Goal: Find specific page/section: Find specific page/section

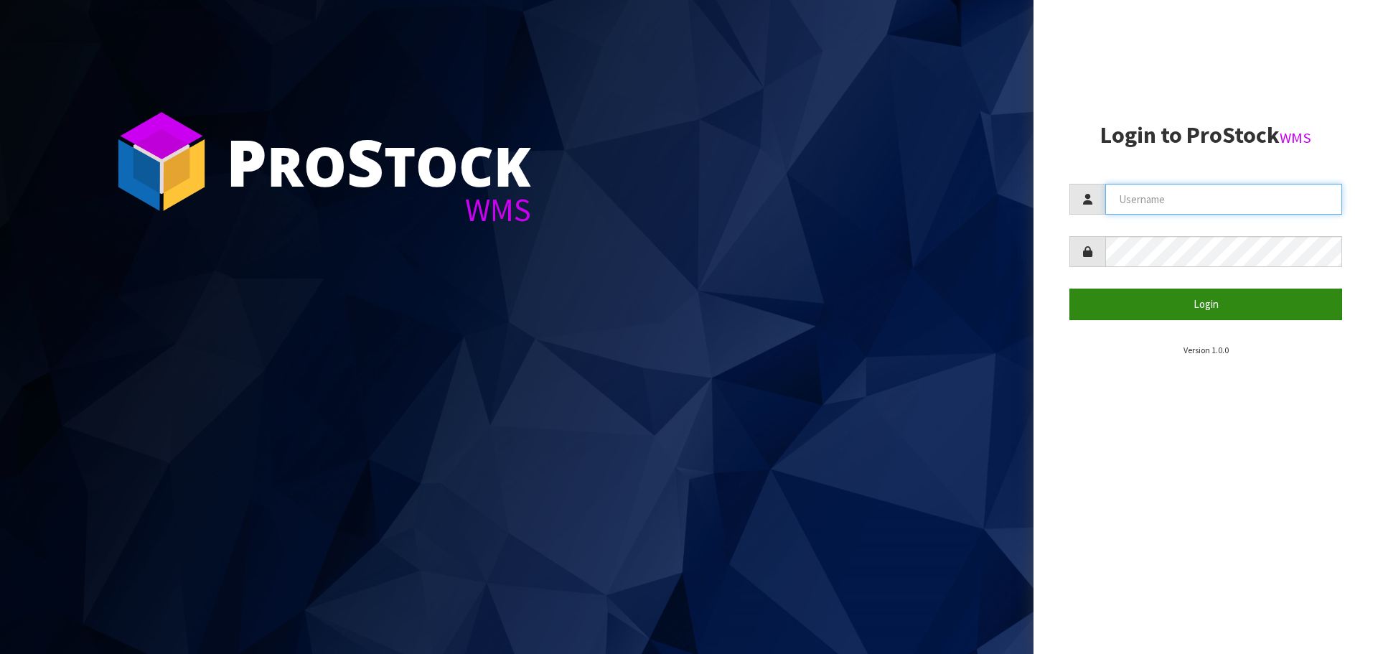
type input "[PERSON_NAME]"
click at [1077, 304] on button "Login" at bounding box center [1205, 303] width 273 height 31
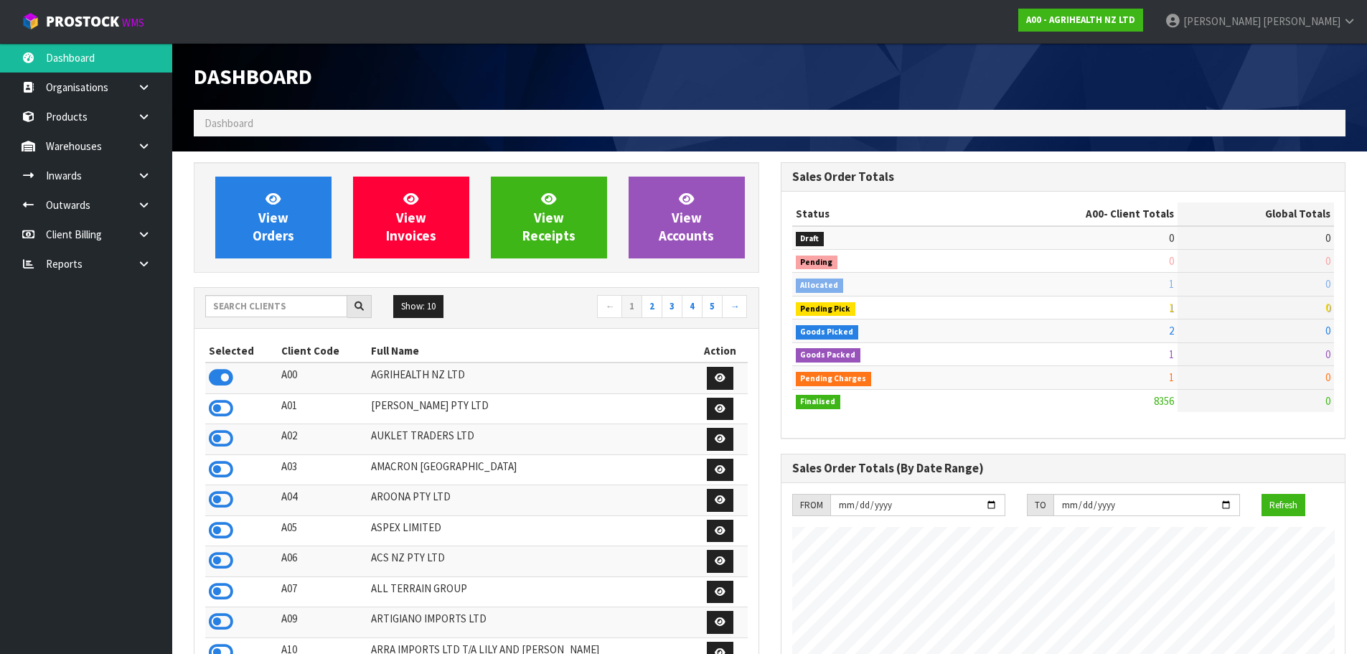
scroll to position [1087, 586]
click at [318, 299] on input "text" at bounding box center [276, 306] width 142 height 22
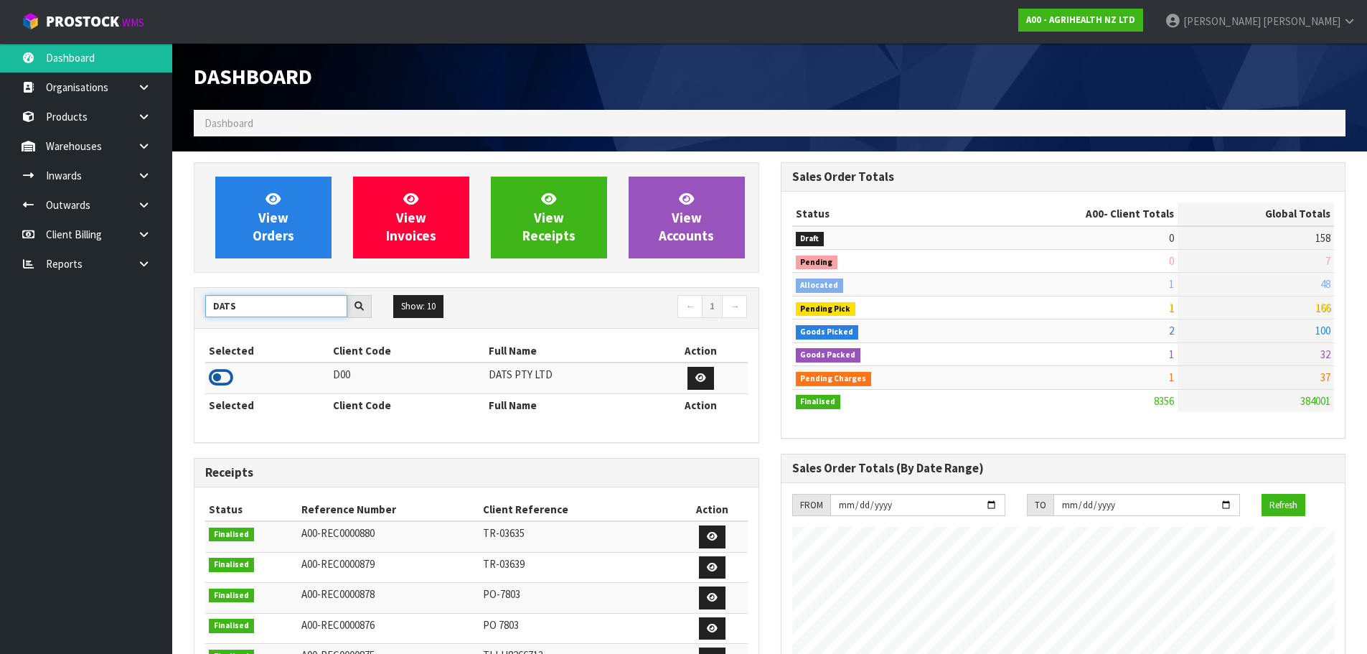
type input "DATS"
click at [227, 376] on icon at bounding box center [221, 378] width 24 height 22
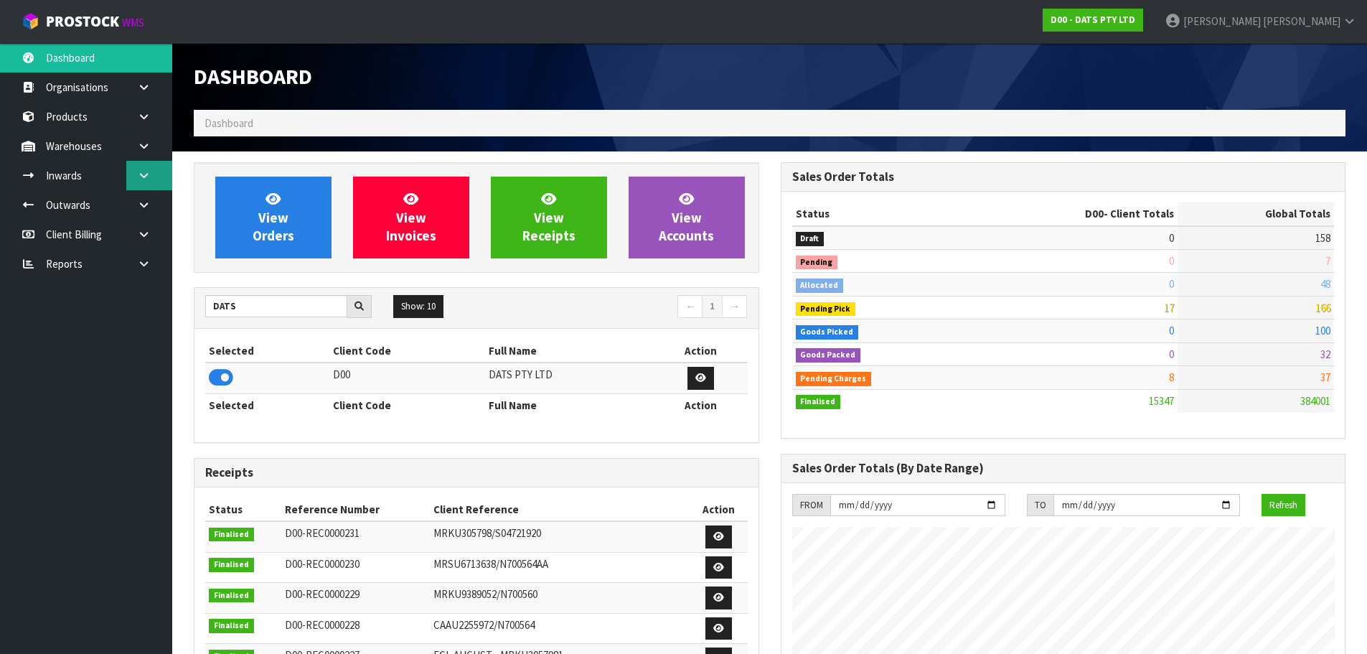
click at [136, 172] on link at bounding box center [149, 175] width 46 height 29
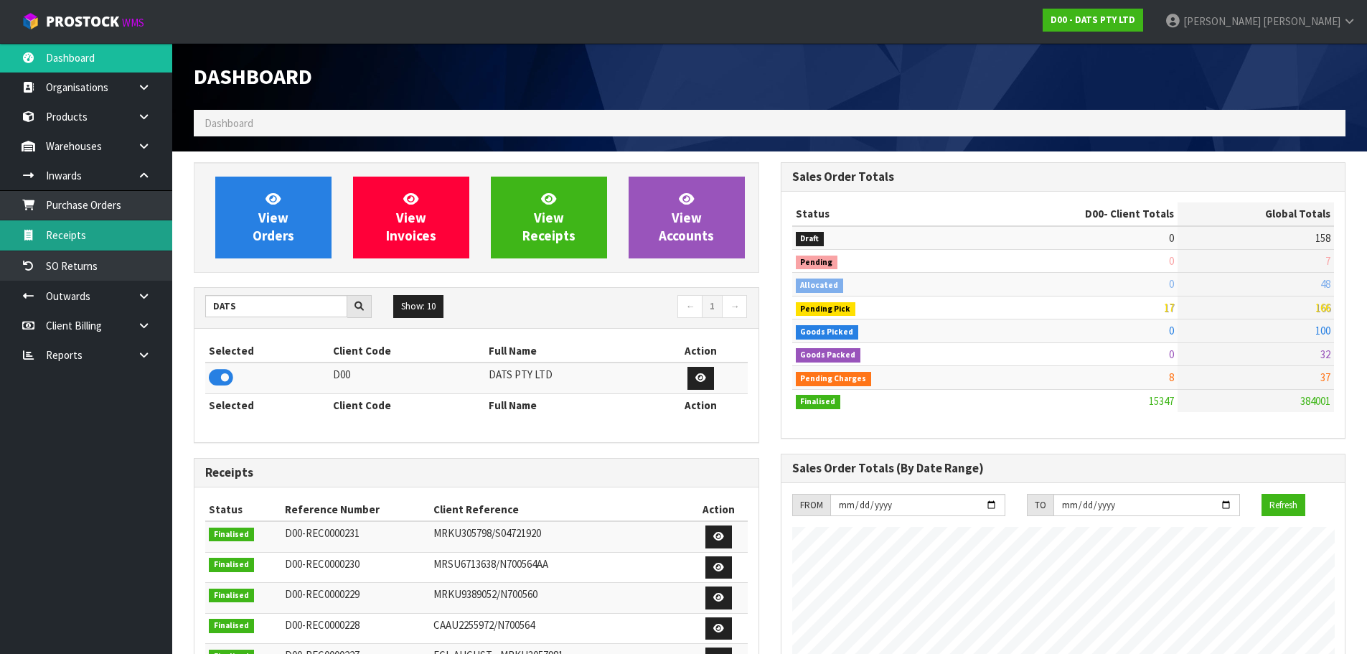
click at [96, 228] on link "Receipts" at bounding box center [86, 234] width 172 height 29
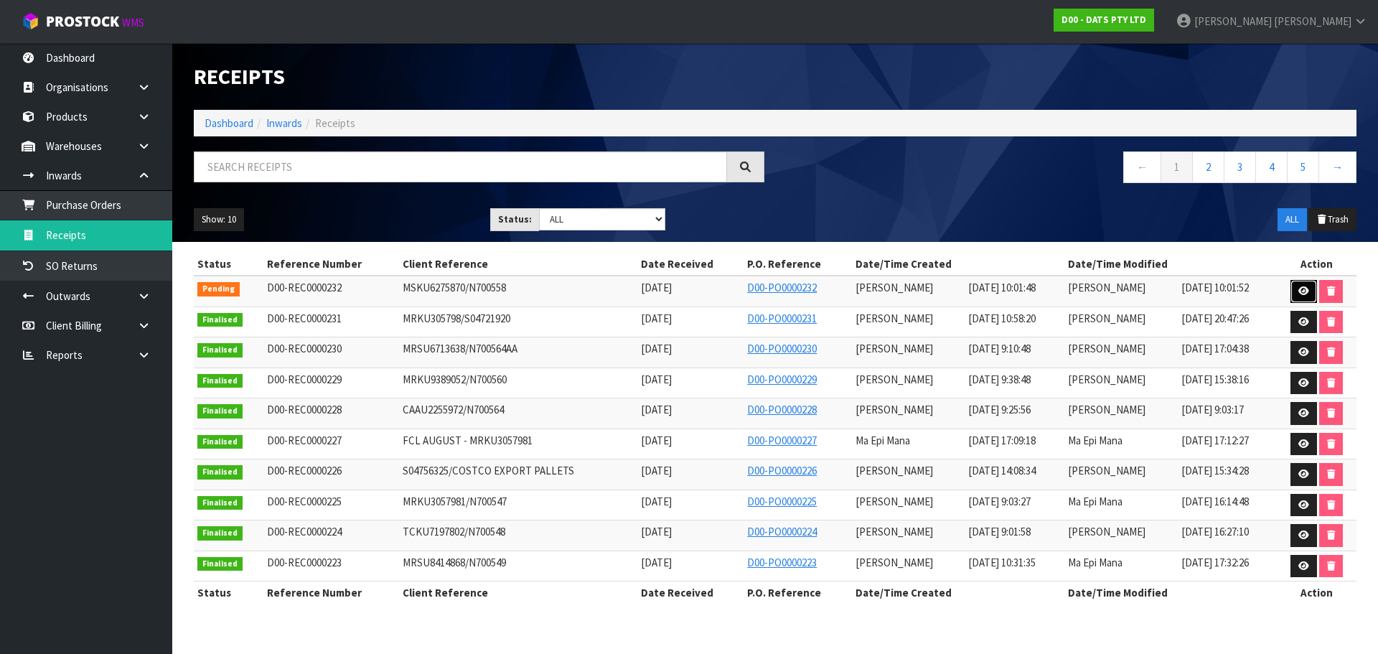
click at [1296, 296] on link at bounding box center [1303, 291] width 27 height 23
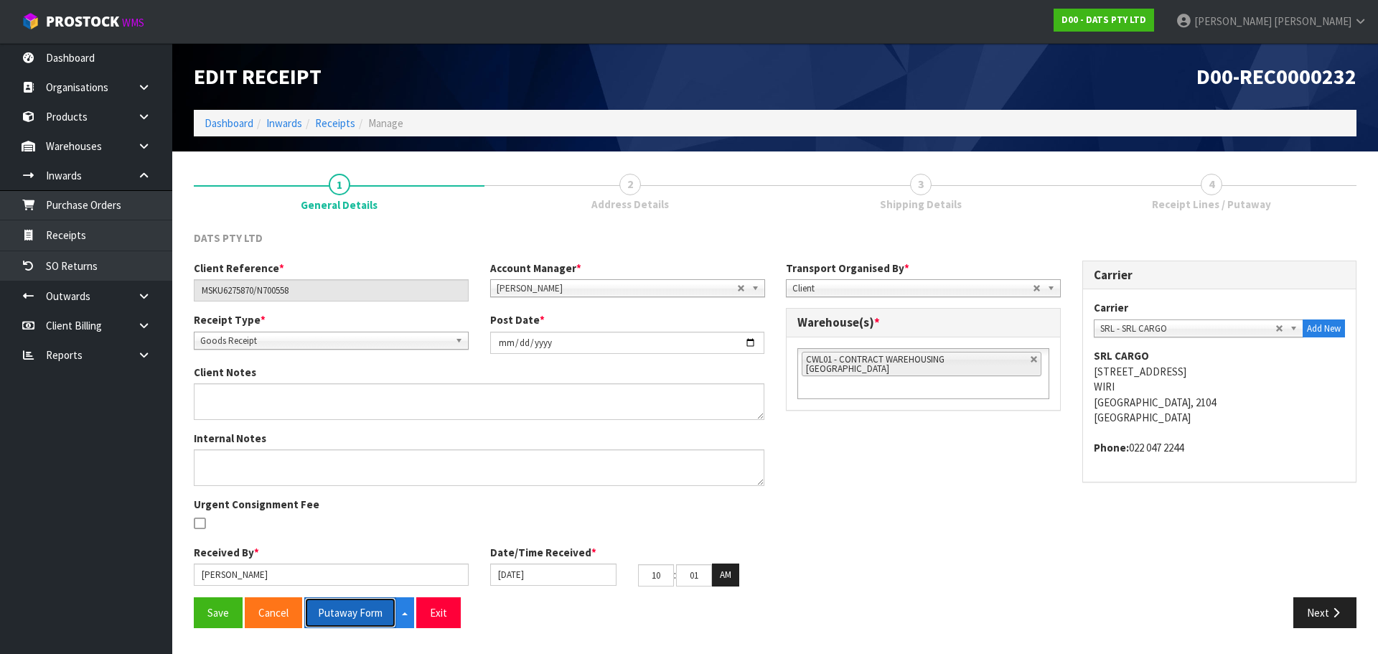
click at [376, 615] on button "Putaway Form" at bounding box center [350, 612] width 92 height 31
click at [246, 128] on link "Dashboard" at bounding box center [229, 123] width 49 height 14
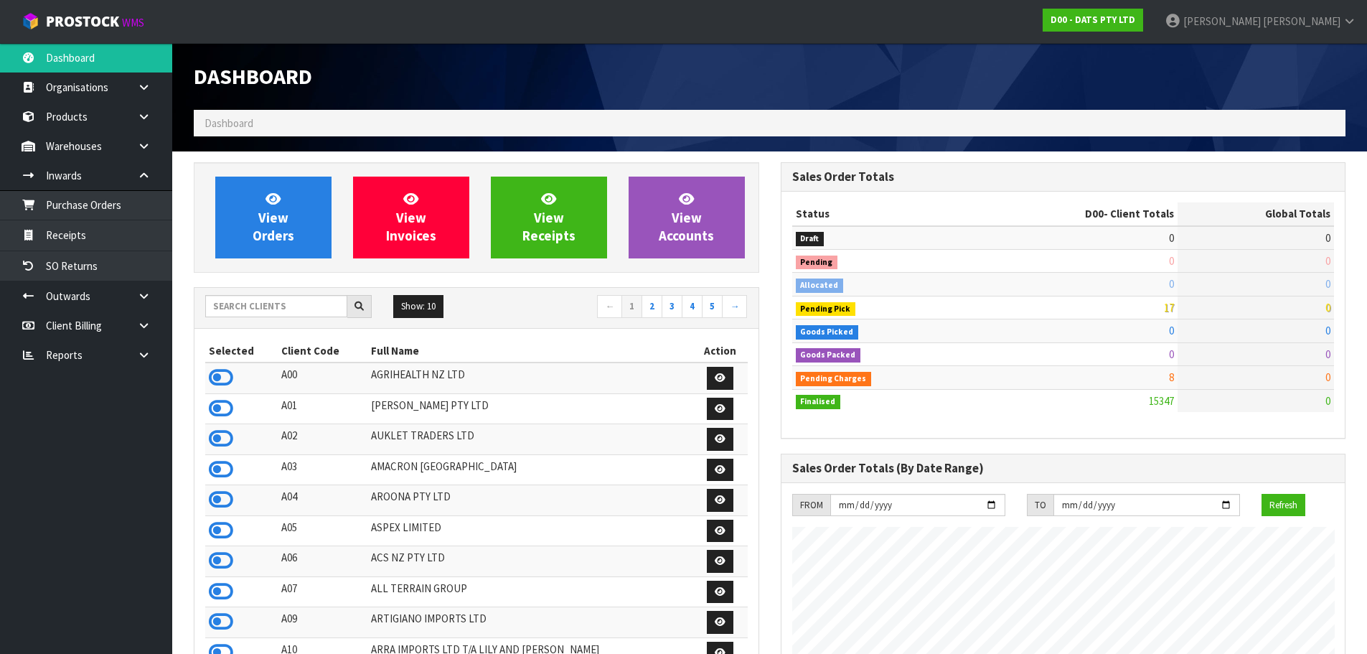
scroll to position [1087, 586]
